Goal: Information Seeking & Learning: Learn about a topic

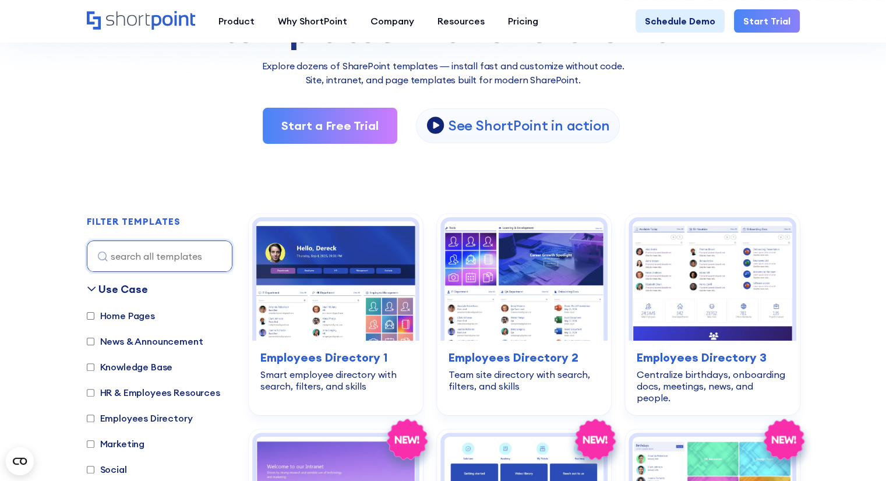
scroll to position [233, 0]
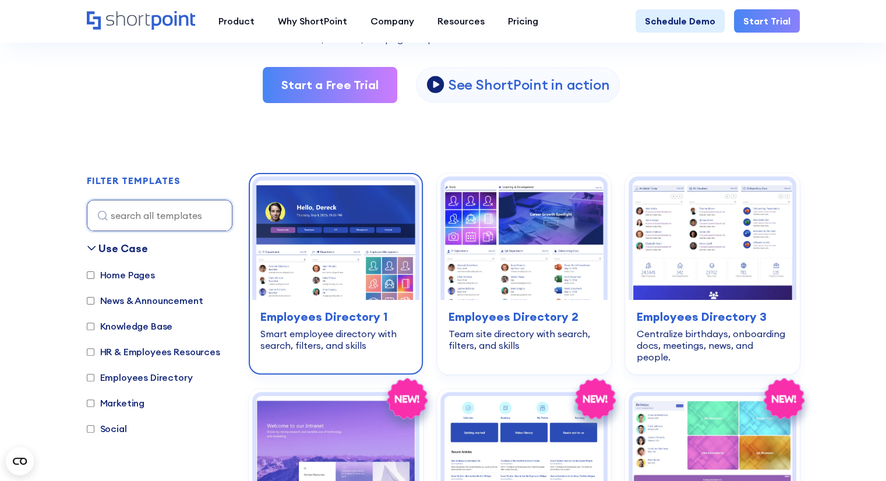
click at [371, 266] on img at bounding box center [335, 240] width 159 height 119
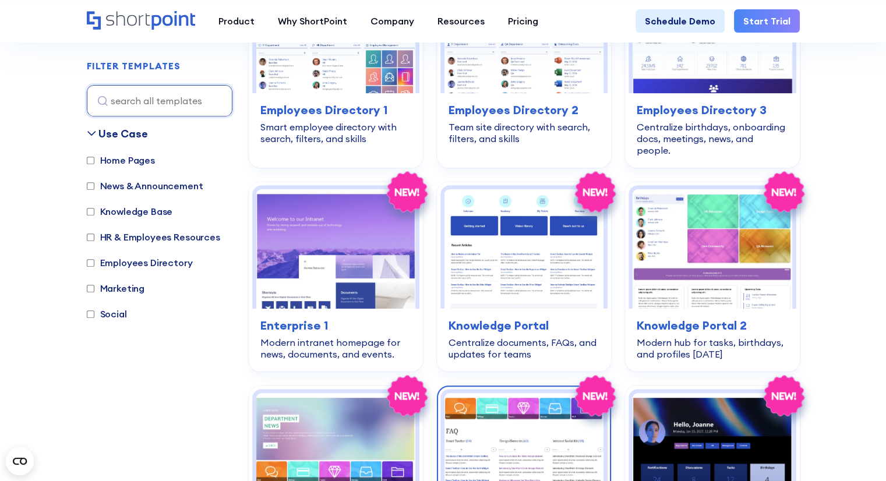
scroll to position [465, 0]
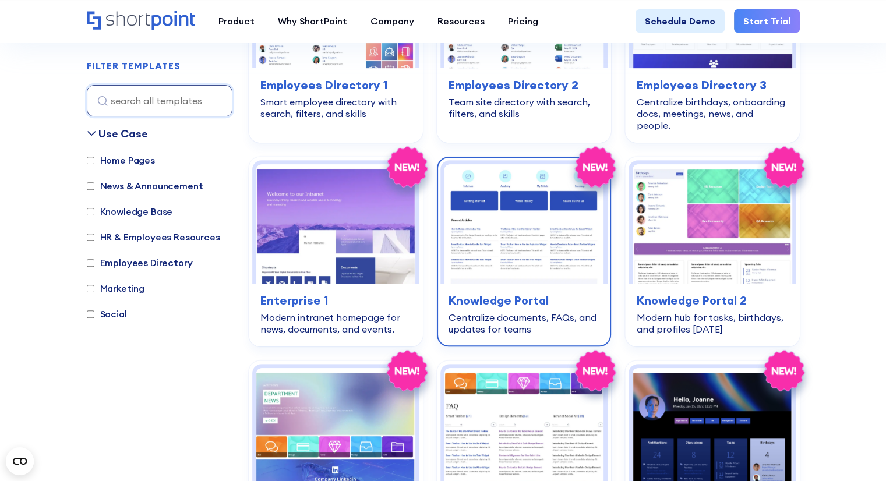
click at [491, 231] on img at bounding box center [524, 223] width 159 height 119
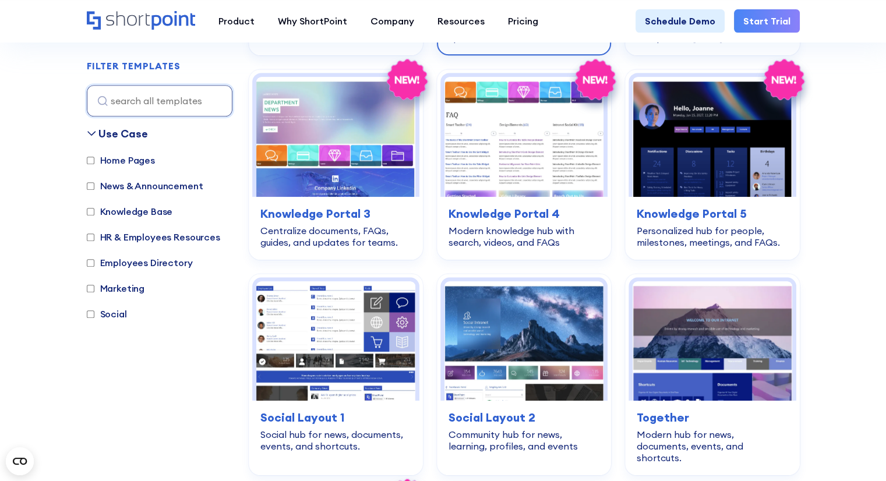
scroll to position [852, 0]
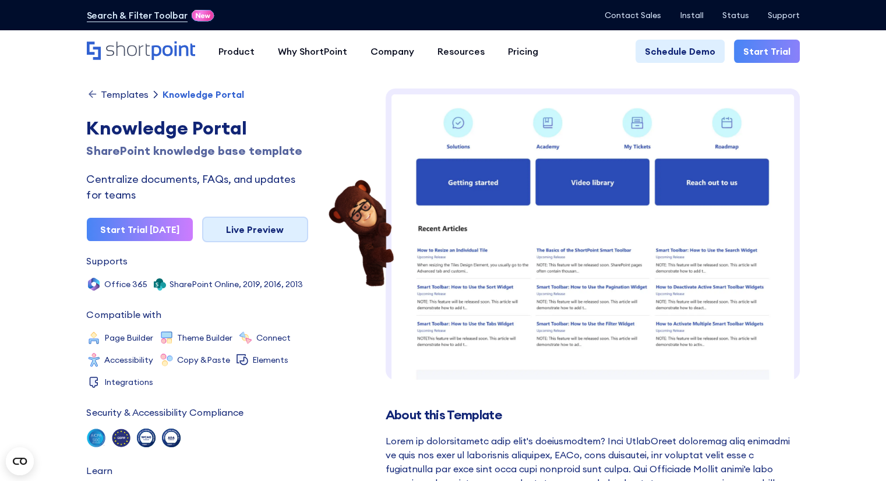
click at [247, 236] on link "Live Preview" at bounding box center [255, 230] width 106 height 26
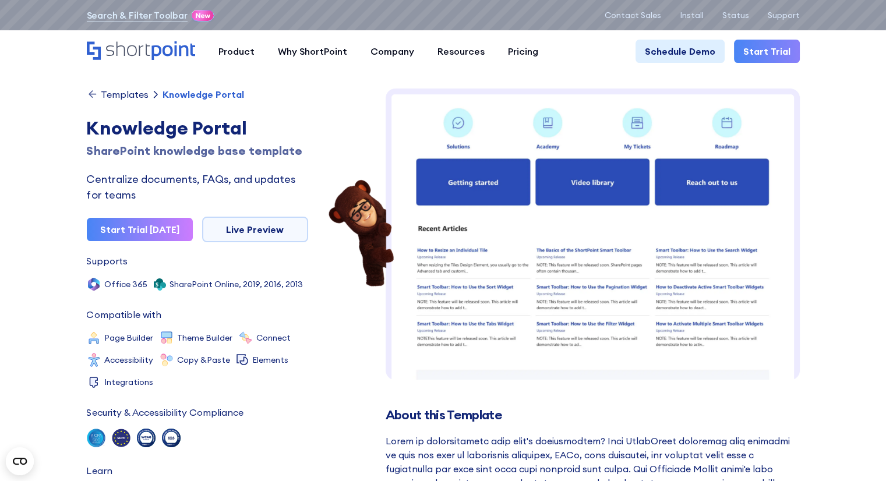
click at [124, 98] on div "Templates" at bounding box center [125, 94] width 48 height 9
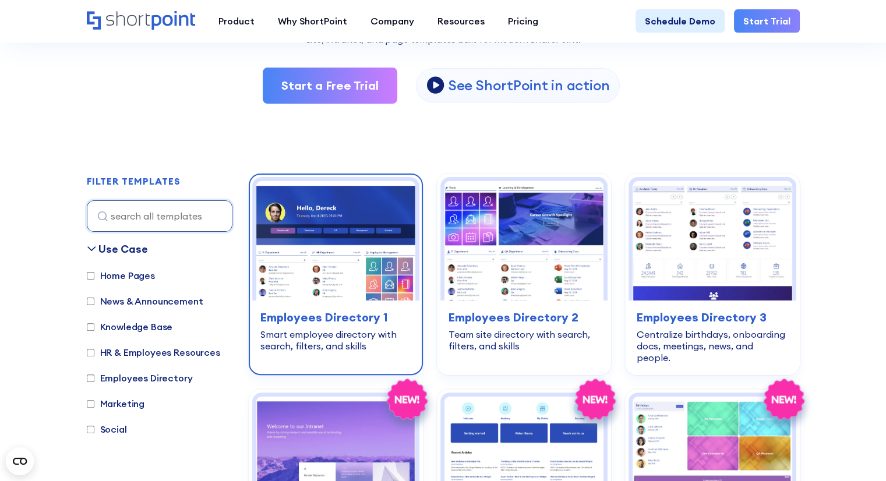
scroll to position [233, 0]
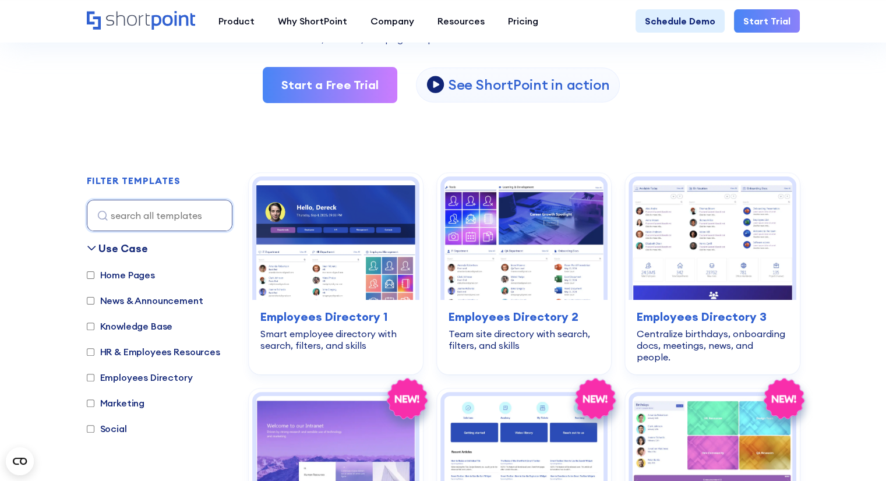
click at [126, 307] on label "News & Announcement" at bounding box center [145, 301] width 117 height 14
click at [94, 305] on input "News & Announcement" at bounding box center [91, 301] width 8 height 8
checkbox input "true"
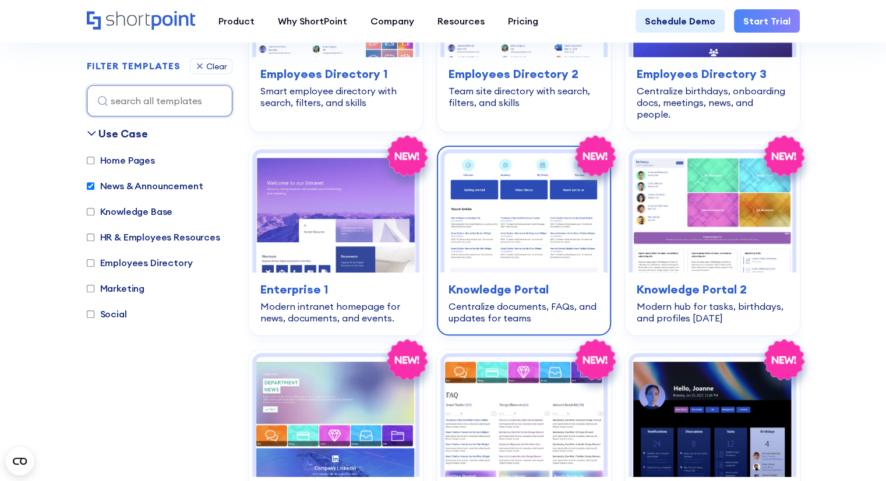
scroll to position [580, 0]
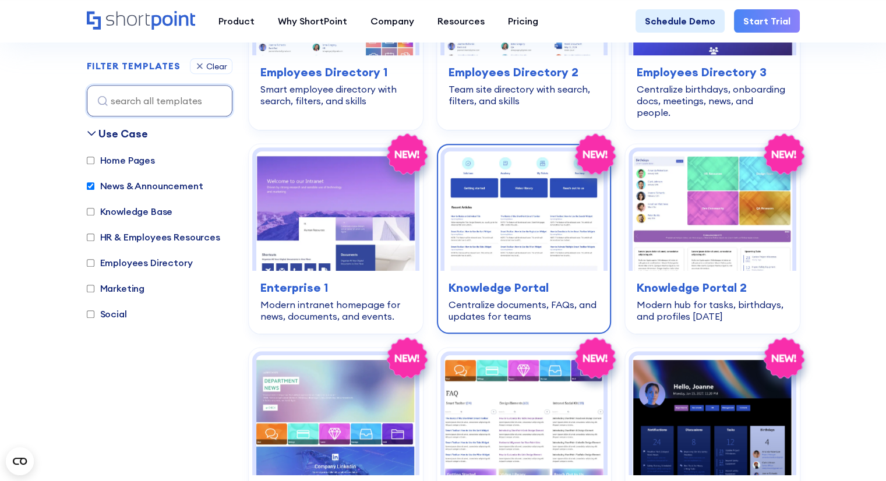
click at [527, 222] on img at bounding box center [524, 210] width 159 height 119
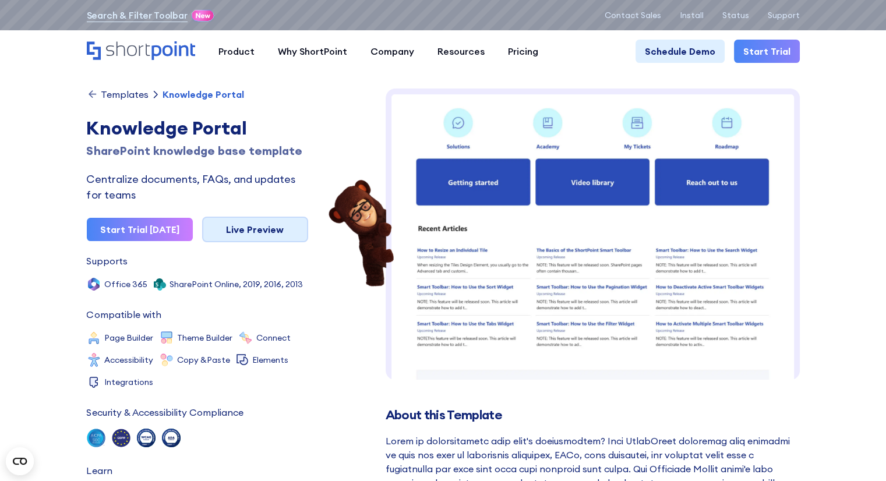
click at [266, 231] on link "Live Preview" at bounding box center [255, 230] width 106 height 26
